Goal: Go to known website: Access a specific website the user already knows

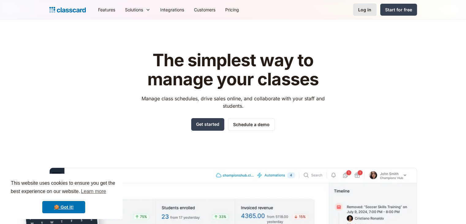
click at [364, 13] on link "Log in" at bounding box center [365, 9] width 24 height 13
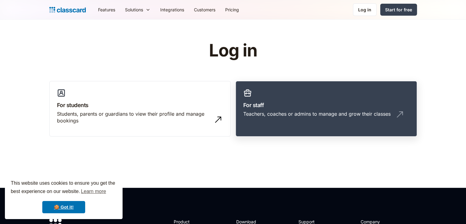
click at [266, 108] on h3 "For staff" at bounding box center [326, 105] width 166 height 8
